Goal: Task Accomplishment & Management: Complete application form

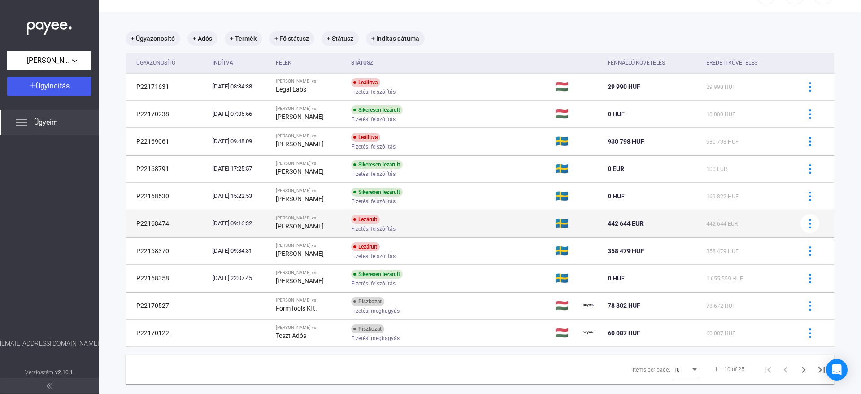
scroll to position [48, 0]
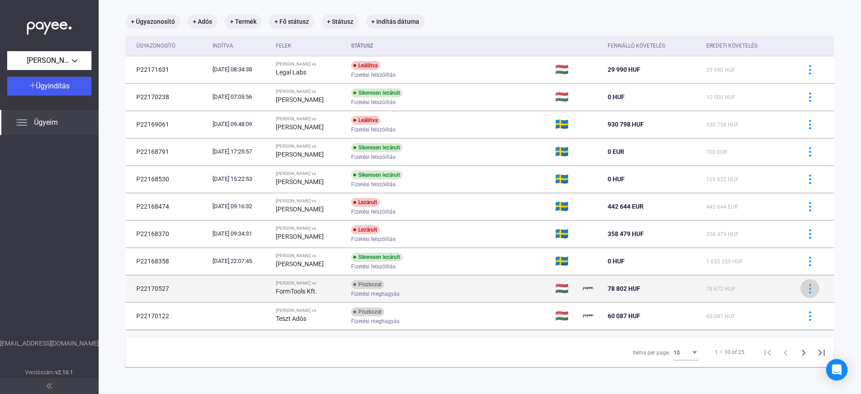
click at [801, 294] on button at bounding box center [810, 288] width 19 height 19
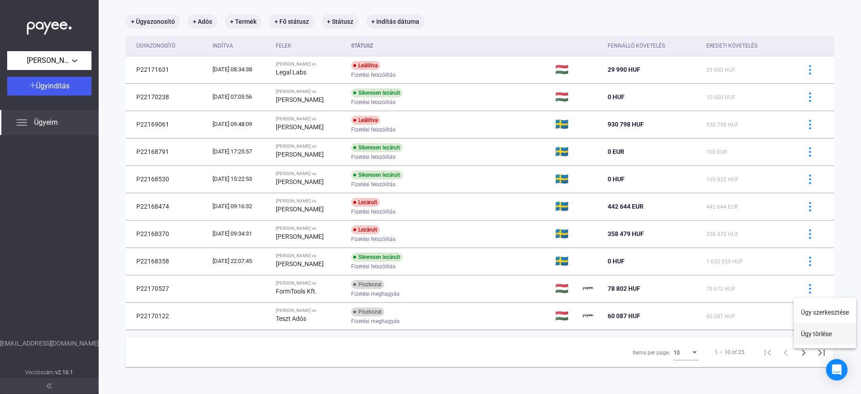
click at [808, 336] on button "Ügy törlése" at bounding box center [825, 334] width 62 height 22
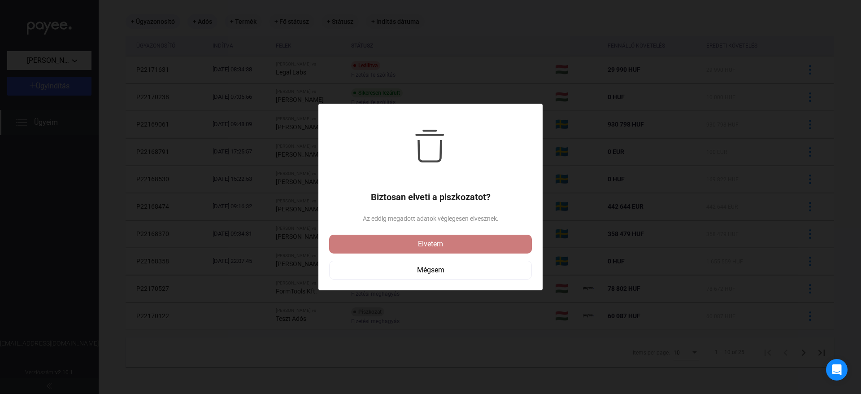
click at [489, 242] on div "Elvetem" at bounding box center [430, 244] width 197 height 11
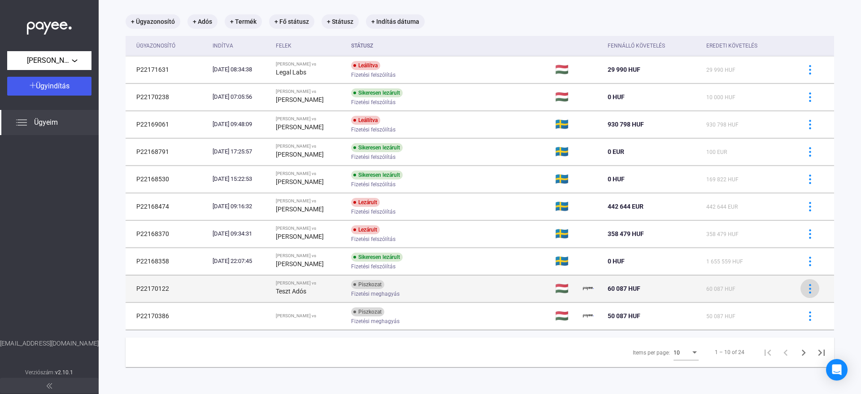
click at [801, 293] on button at bounding box center [810, 288] width 19 height 19
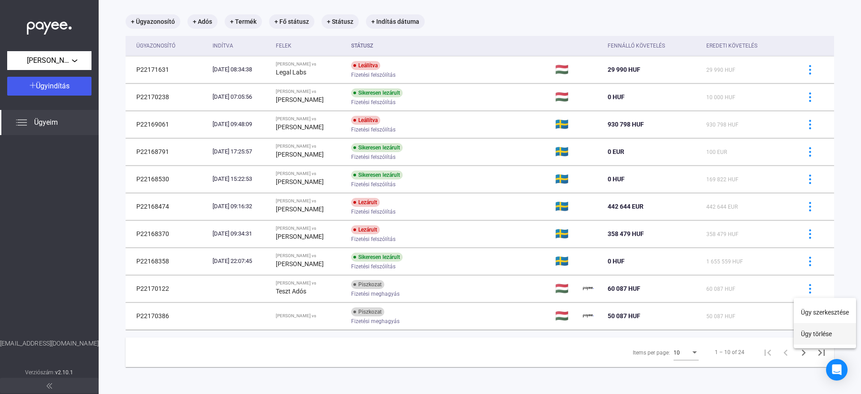
click at [807, 331] on button "Ügy törlése" at bounding box center [825, 334] width 62 height 22
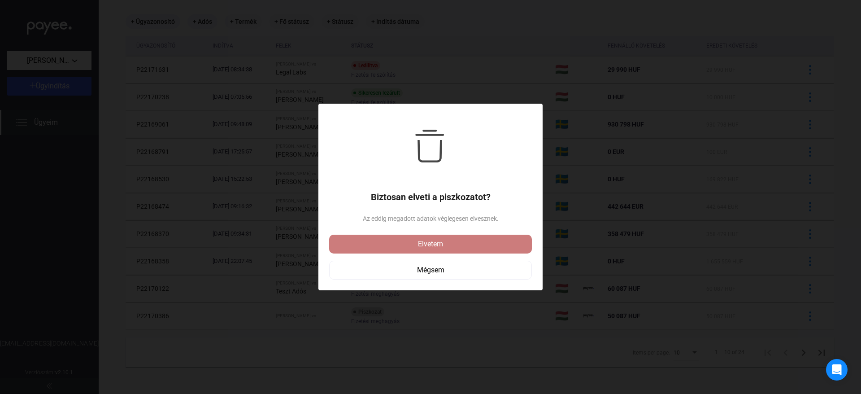
click at [466, 242] on div "Elvetem" at bounding box center [430, 244] width 197 height 11
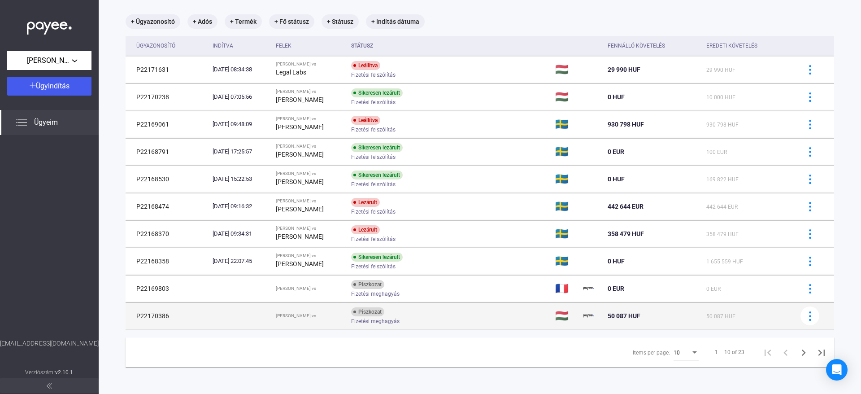
click at [814, 321] on td at bounding box center [813, 315] width 41 height 27
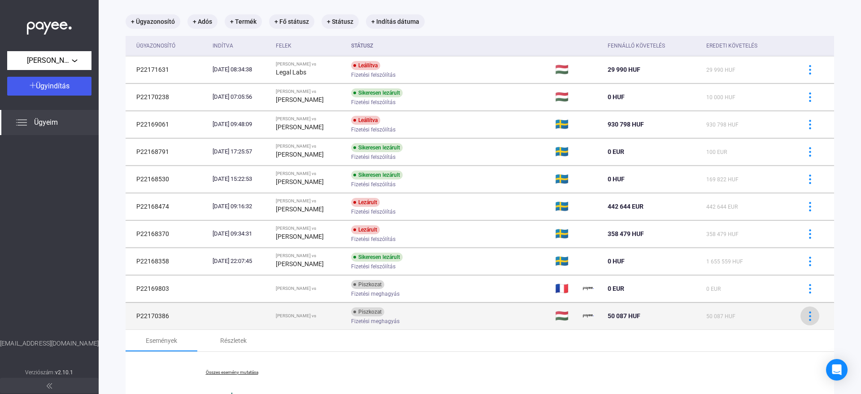
click at [807, 319] on img at bounding box center [809, 315] width 9 height 9
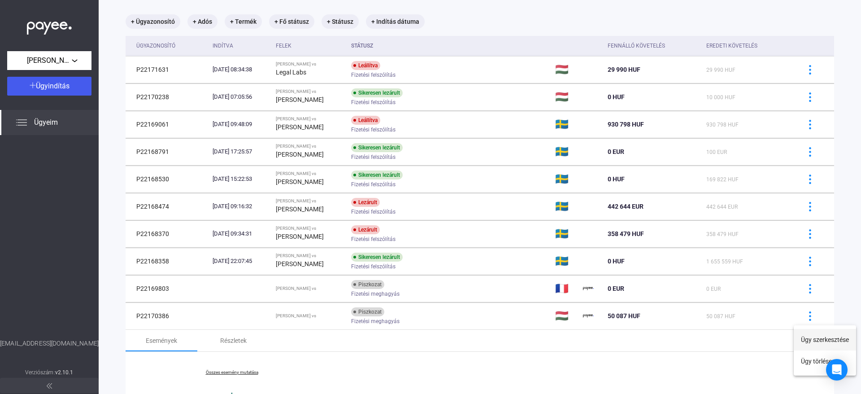
click at [809, 337] on button "Ügy szerkesztése" at bounding box center [825, 340] width 62 height 22
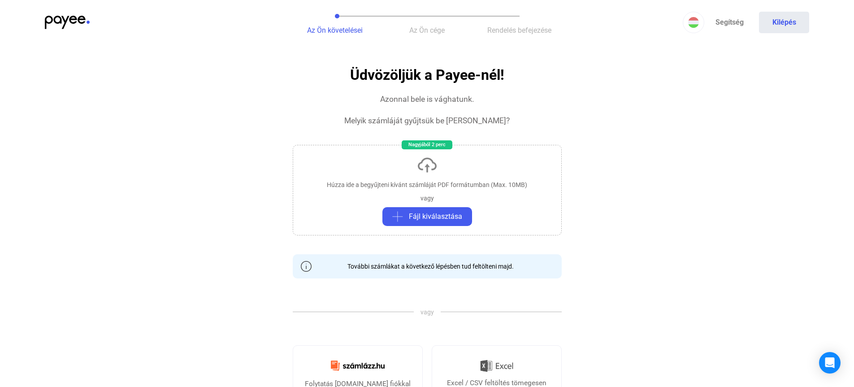
click at [336, 179] on div "Húzza ide a begyűjteni kívánt számláját PDF formátumban (Max. 10MB) vagy Fájl k…" at bounding box center [427, 190] width 269 height 91
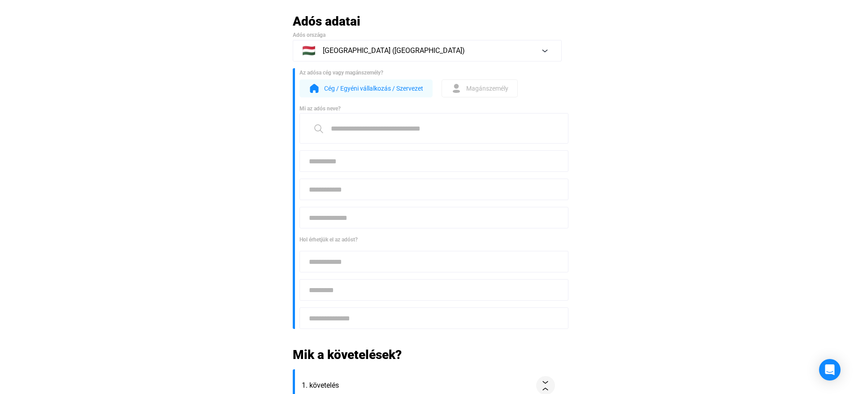
scroll to position [323, 0]
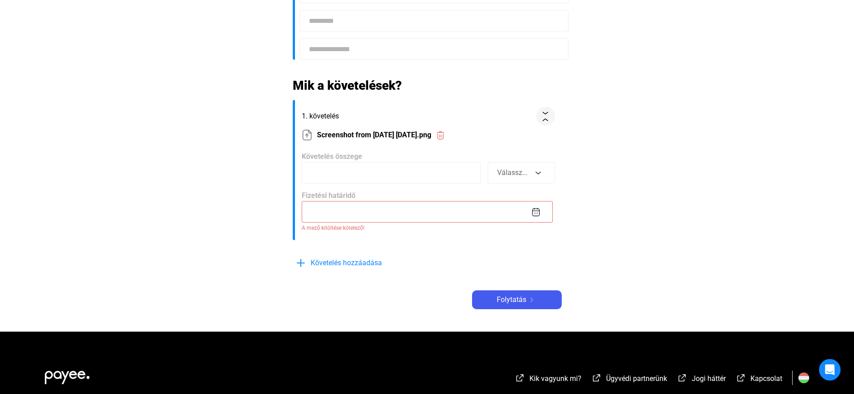
click at [410, 174] on input at bounding box center [391, 173] width 179 height 22
type input "******"
click at [538, 183] on button "Válassz..." at bounding box center [521, 173] width 67 height 22
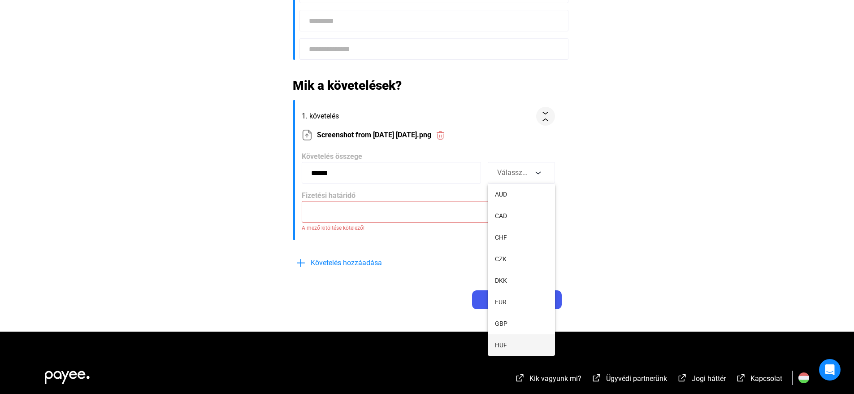
click at [502, 344] on span "HUF" at bounding box center [501, 344] width 12 height 11
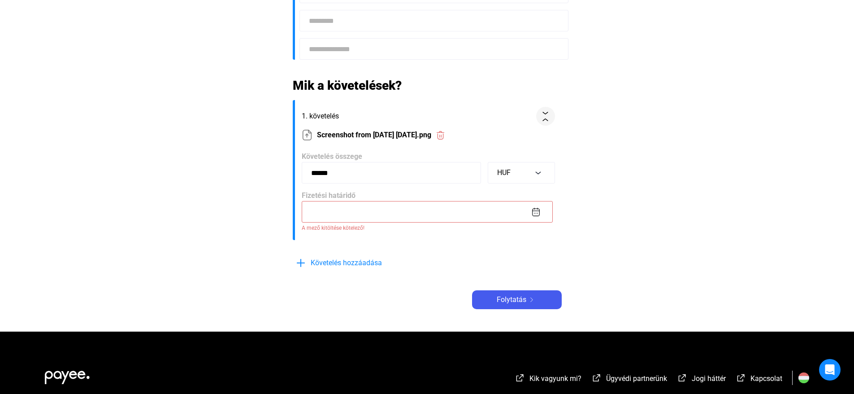
click at [368, 220] on input at bounding box center [427, 212] width 251 height 22
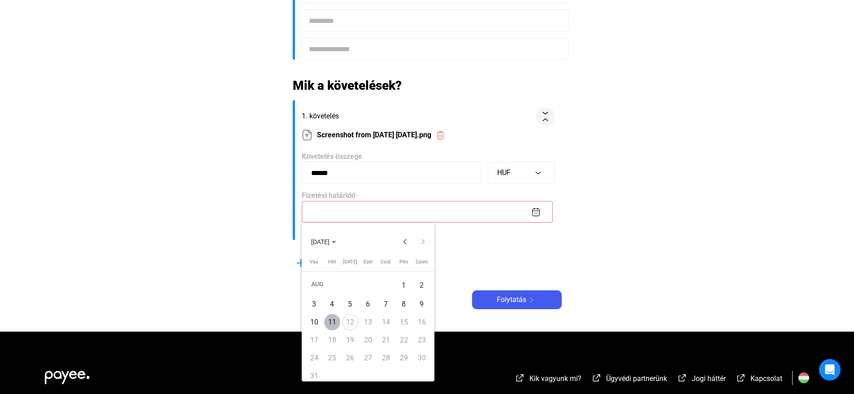
click at [405, 286] on div "1" at bounding box center [404, 285] width 16 height 18
type input "**********"
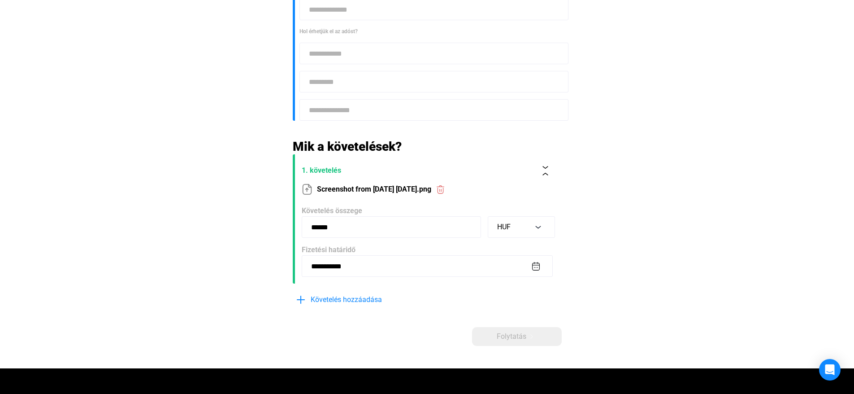
scroll to position [108, 0]
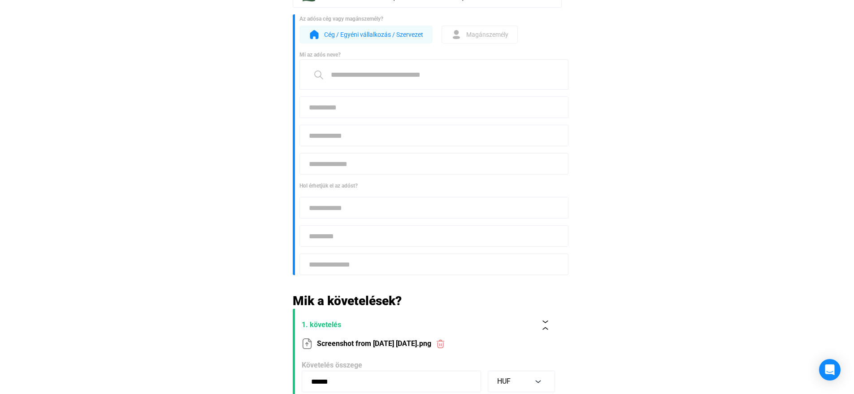
click at [354, 74] on input at bounding box center [434, 74] width 269 height 30
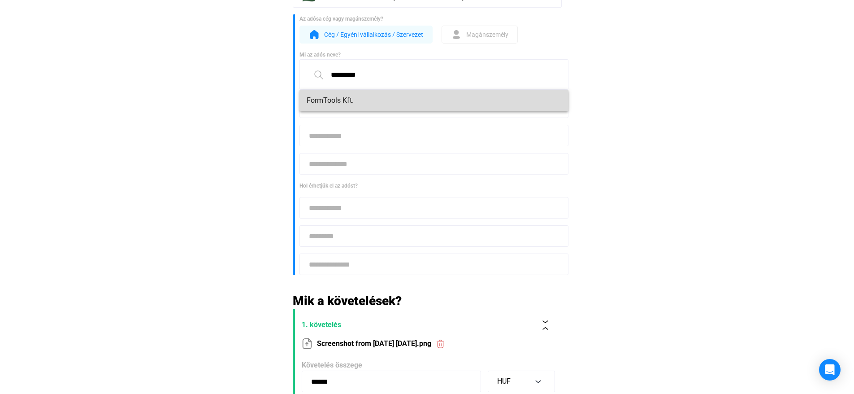
click at [374, 92] on mat-option "FormTools Kft." at bounding box center [434, 101] width 269 height 22
type input "**********"
type input "****"
type input "***"
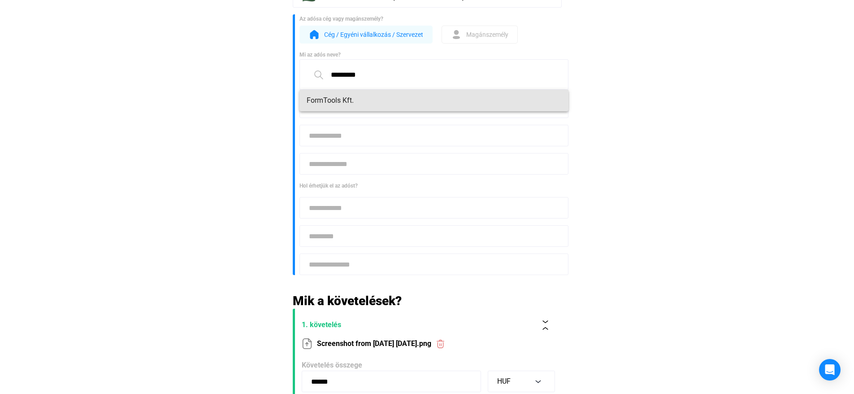
type input "**********"
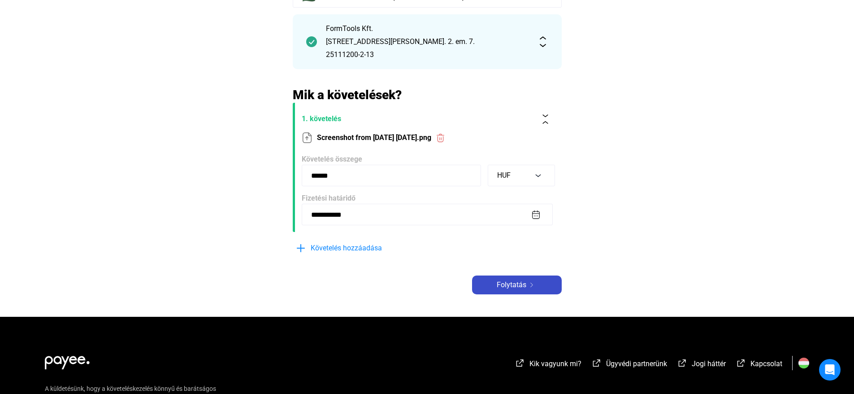
click at [500, 286] on span "Folytatás" at bounding box center [512, 284] width 30 height 11
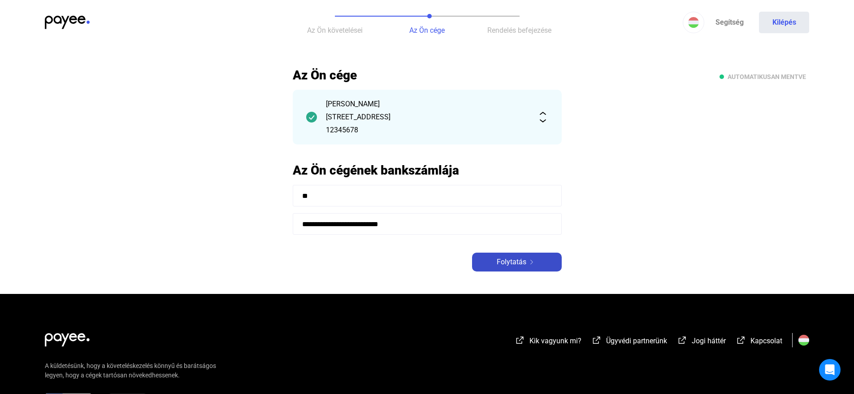
click at [497, 265] on span "Folytatás" at bounding box center [512, 262] width 30 height 11
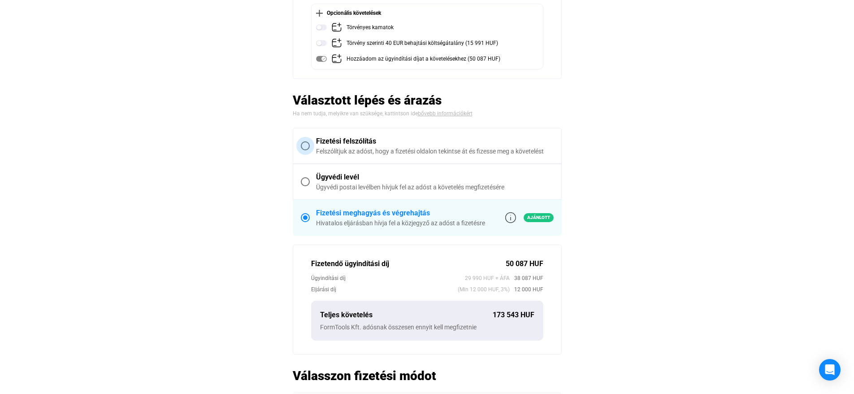
click at [389, 158] on label "Fizetési felszólítás Felszólítjuk az adóst, hogy a fizetési oldalon tekintse át…" at bounding box center [427, 145] width 268 height 35
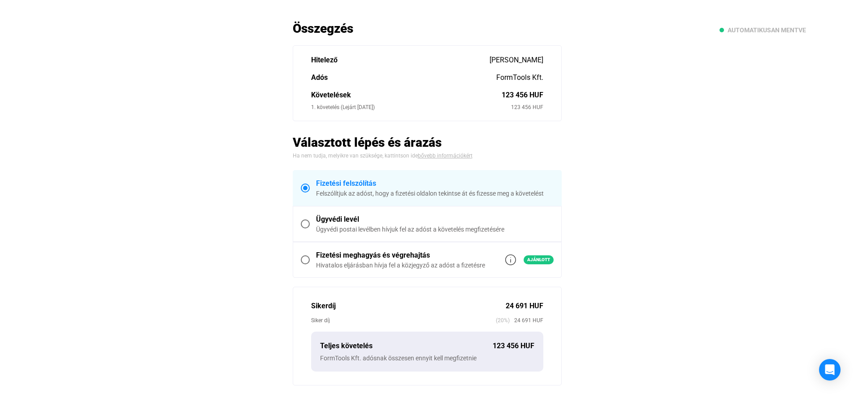
scroll to position [20, 0]
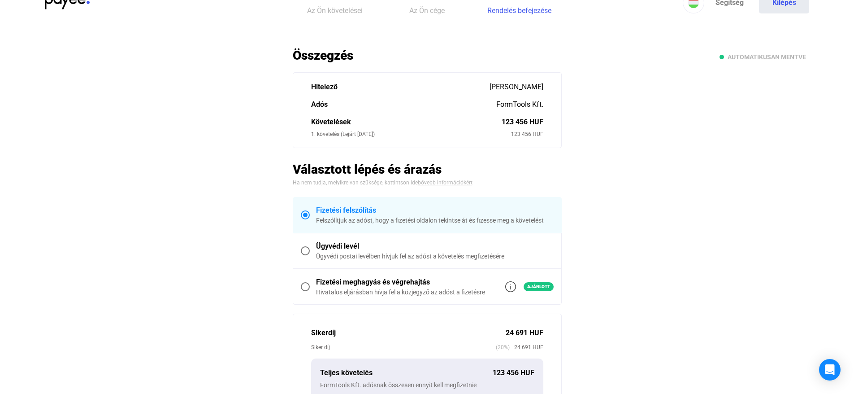
click at [331, 165] on h2 "Választott lépés és árazás" at bounding box center [427, 169] width 269 height 16
drag, startPoint x: 331, startPoint y: 165, endPoint x: 406, endPoint y: 168, distance: 75.9
click at [406, 168] on h2 "Választott lépés és árazás" at bounding box center [427, 169] width 269 height 16
click at [430, 167] on h2 "Választott lépés és árazás" at bounding box center [427, 169] width 269 height 16
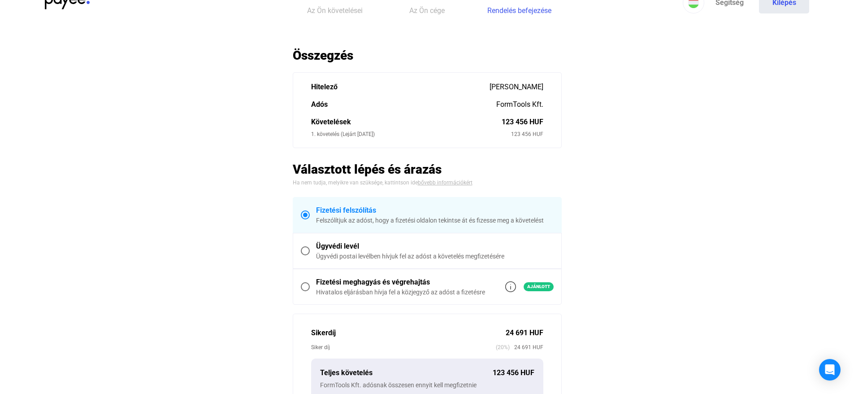
drag, startPoint x: 430, startPoint y: 167, endPoint x: 326, endPoint y: 168, distance: 103.2
click at [326, 168] on h2 "Választott lépés és árazás" at bounding box center [427, 169] width 269 height 16
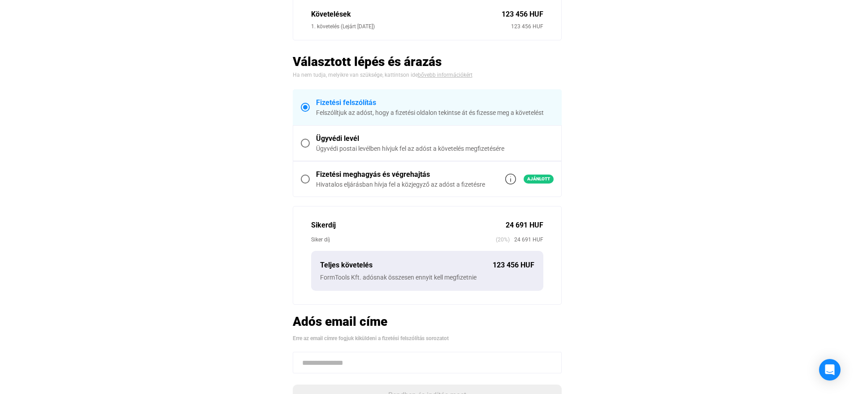
scroll to position [181, 0]
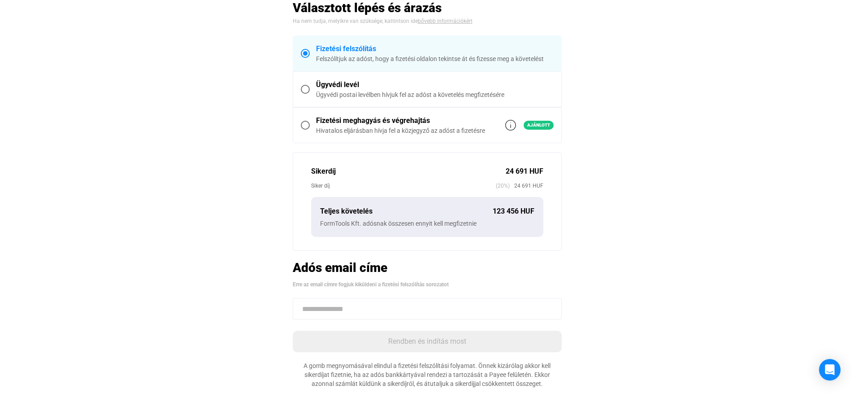
click at [370, 309] on input at bounding box center [427, 309] width 269 height 22
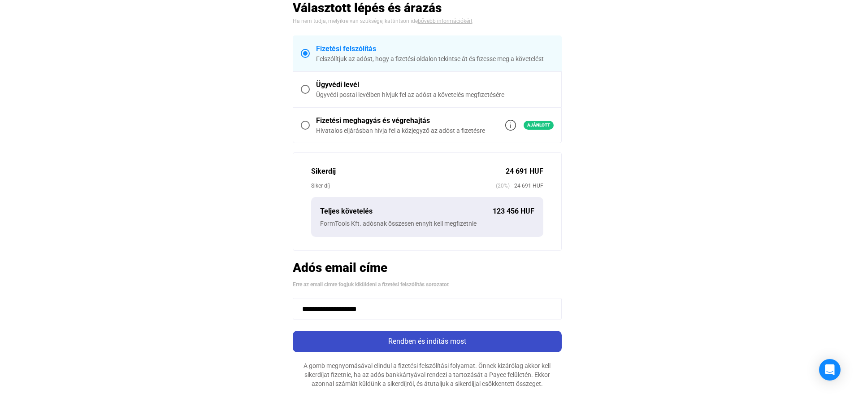
type input "**********"
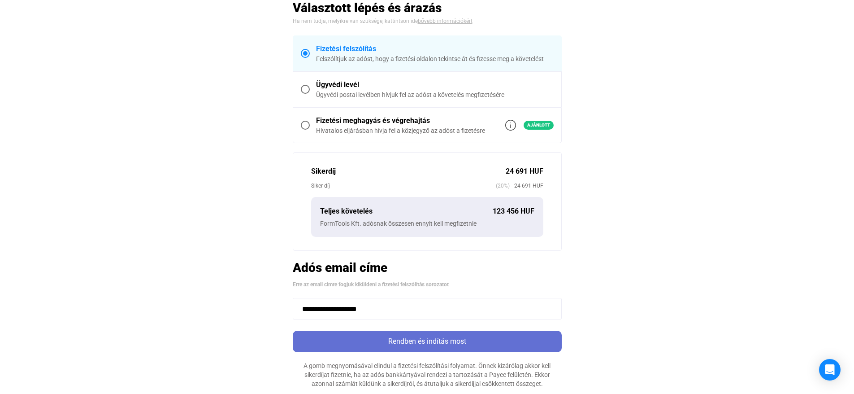
click at [383, 342] on div "Rendben és indítás most" at bounding box center [428, 341] width 264 height 11
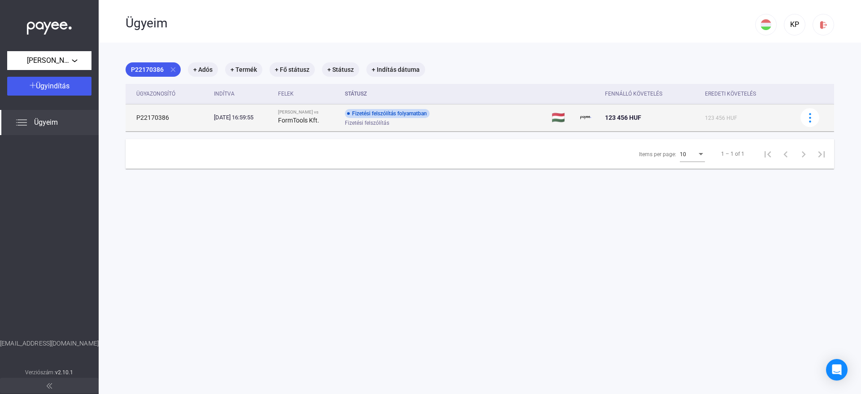
click at [421, 120] on div "Fizetési felszólítás" at bounding box center [416, 123] width 143 height 7
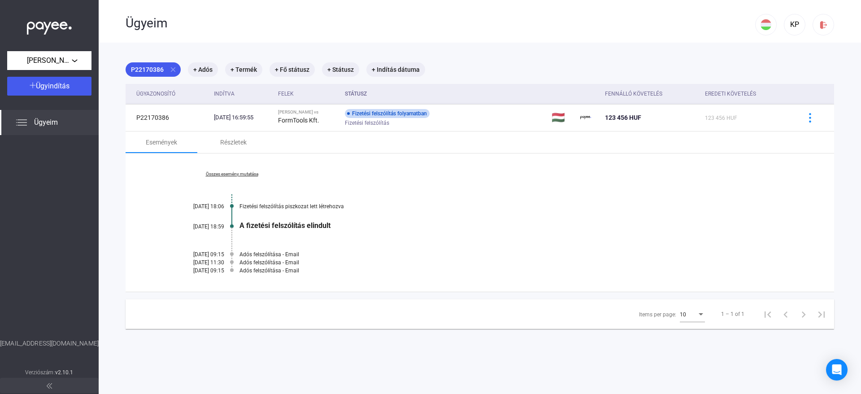
click at [247, 165] on div "Összes esemény mutatása [DATE] 18:06 Fizetési felszólítás piszkozat lett létreh…" at bounding box center [480, 222] width 709 height 138
click at [238, 173] on link "Összes esemény mutatása" at bounding box center [231, 173] width 123 height 5
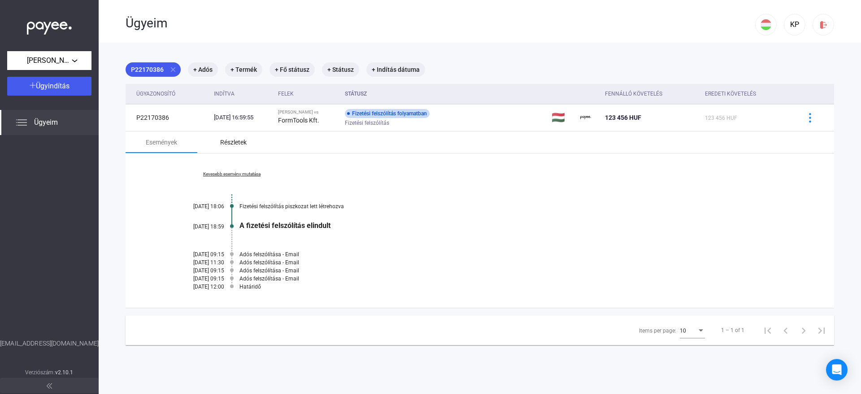
click at [230, 146] on div "Részletek" at bounding box center [233, 142] width 26 height 11
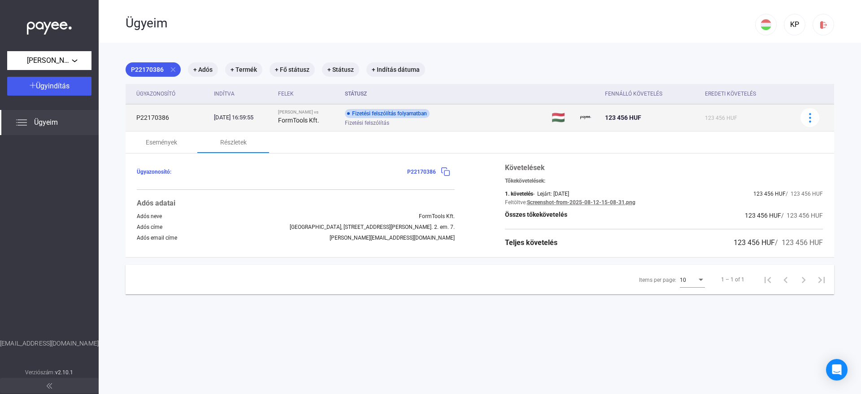
click at [818, 119] on td at bounding box center [813, 117] width 41 height 27
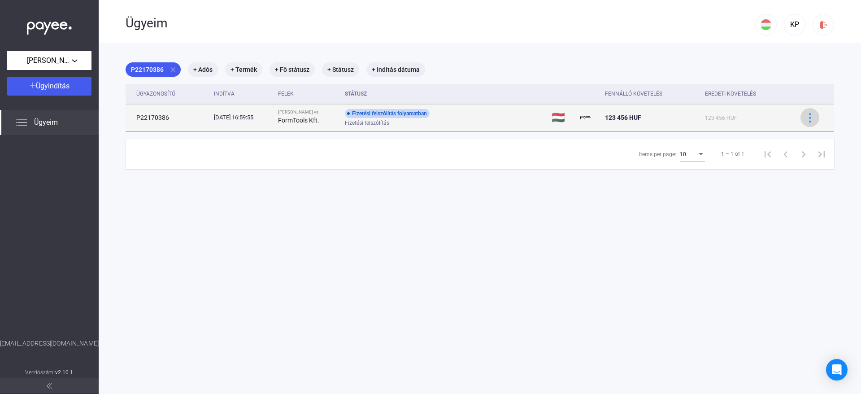
click at [805, 117] on img at bounding box center [809, 117] width 9 height 9
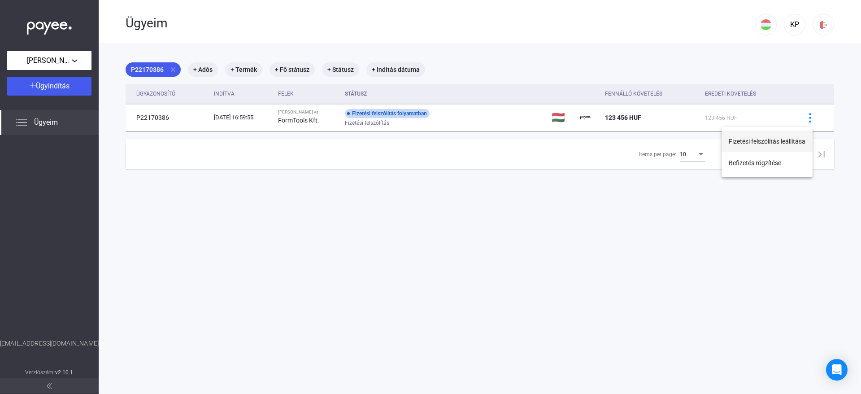
click at [766, 140] on button "Fizetési felszólítás leállítása" at bounding box center [767, 142] width 91 height 22
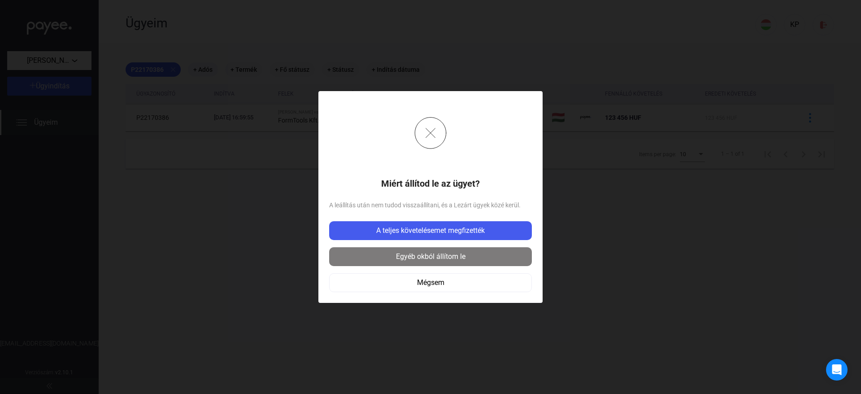
click at [471, 258] on div "Egyéb okból állítom le" at bounding box center [430, 256] width 197 height 11
